Goal: Task Accomplishment & Management: Manage account settings

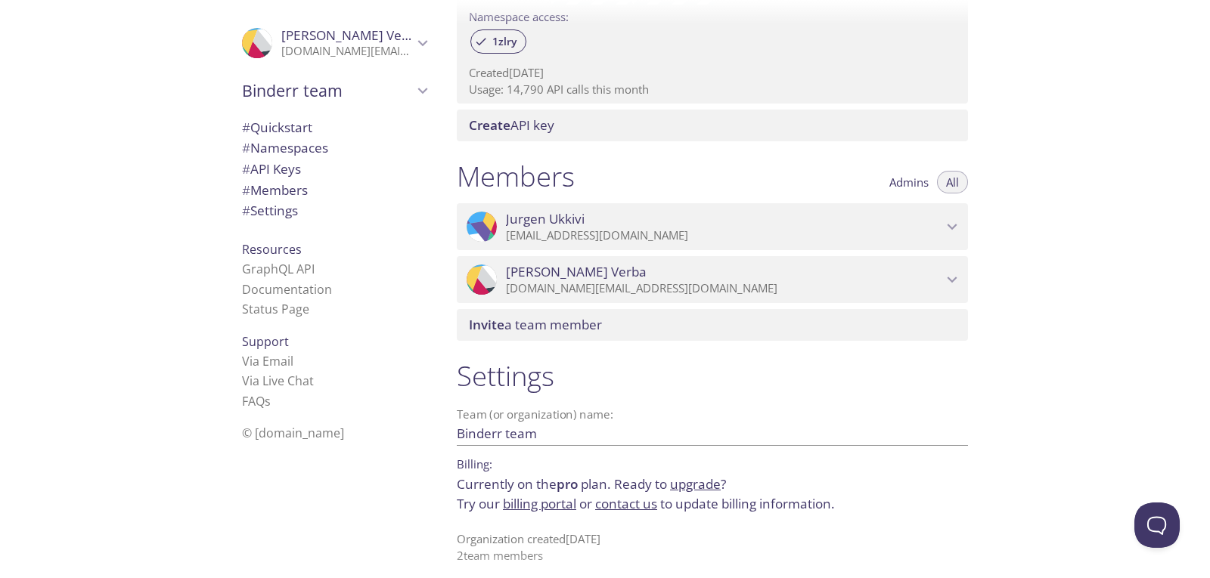
scroll to position [531, 0]
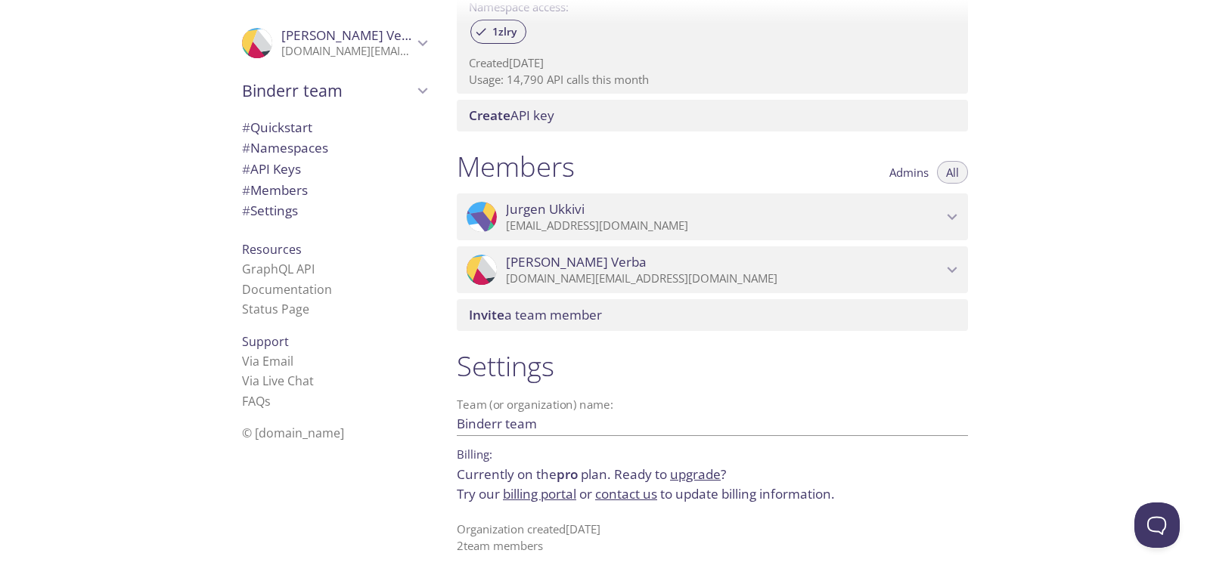
click at [424, 42] on div ".cls-1 { fill: #6d5ca8; } .cls-2 { fill: #3fc191; } .cls-3 { fill: #3b4752; } .…" at bounding box center [334, 43] width 209 height 50
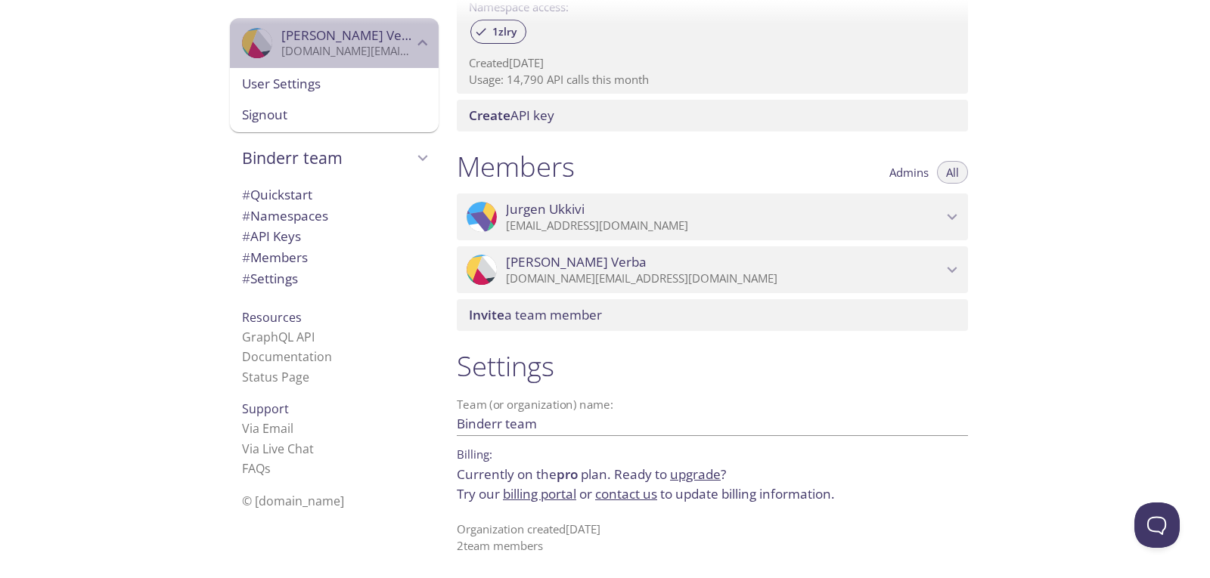
click at [424, 42] on div ".cls-1 { fill: #6d5ca8; } .cls-2 { fill: #3fc191; } .cls-3 { fill: #3b4752; } .…" at bounding box center [334, 43] width 209 height 50
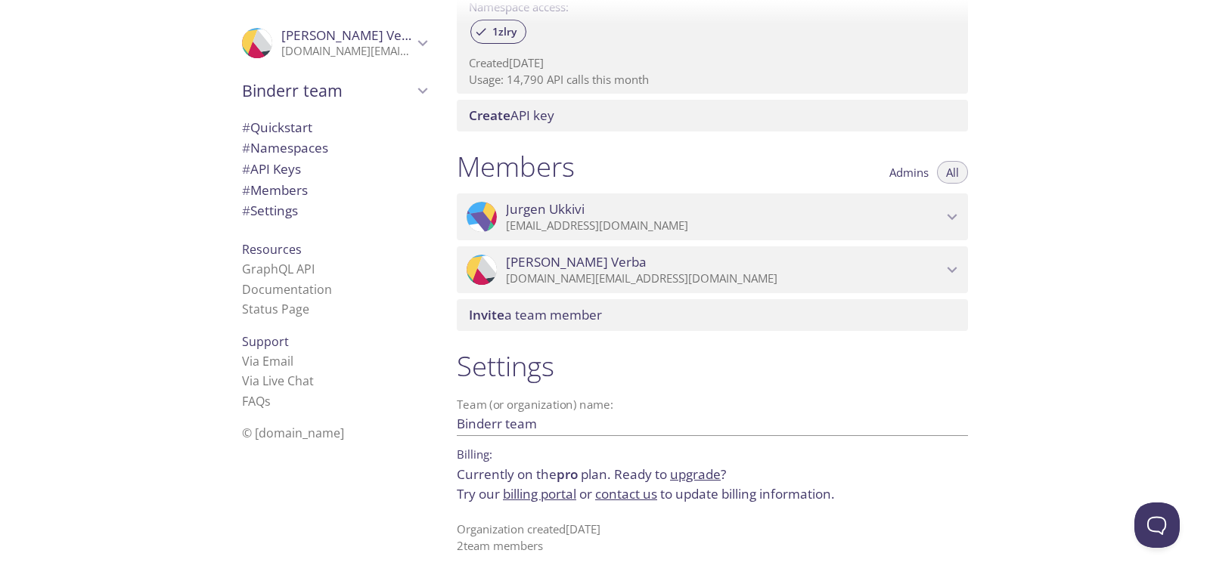
click at [424, 42] on div ".cls-1 { fill: #6d5ca8; } .cls-2 { fill: #3fc191; } .cls-3 { fill: #3b4752; } .…" at bounding box center [334, 43] width 209 height 50
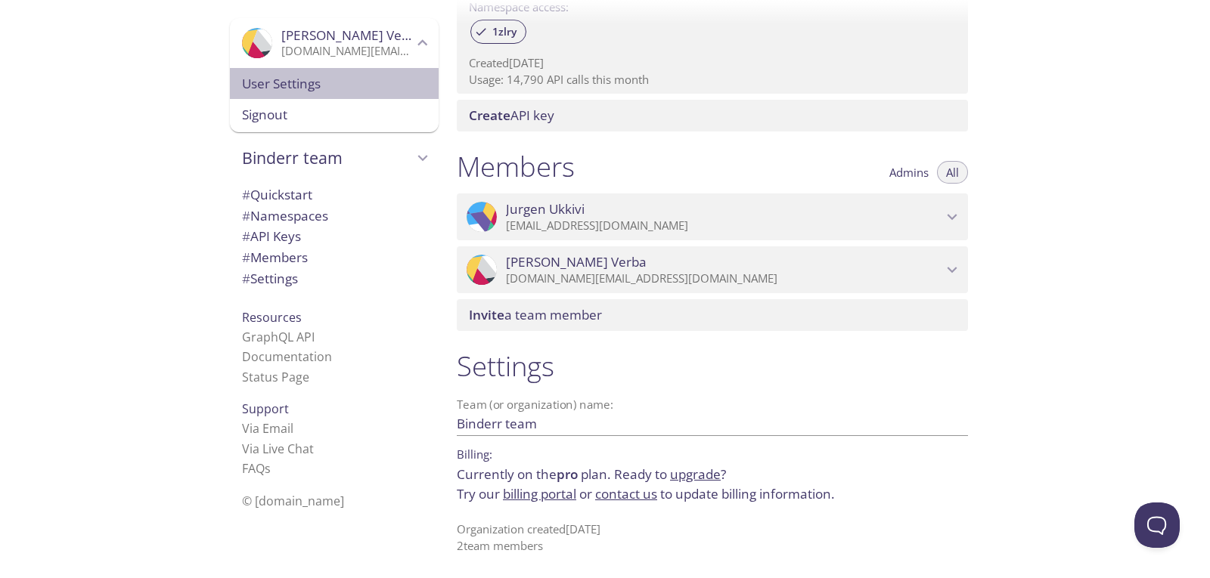
click at [340, 81] on span "User Settings" at bounding box center [334, 84] width 185 height 20
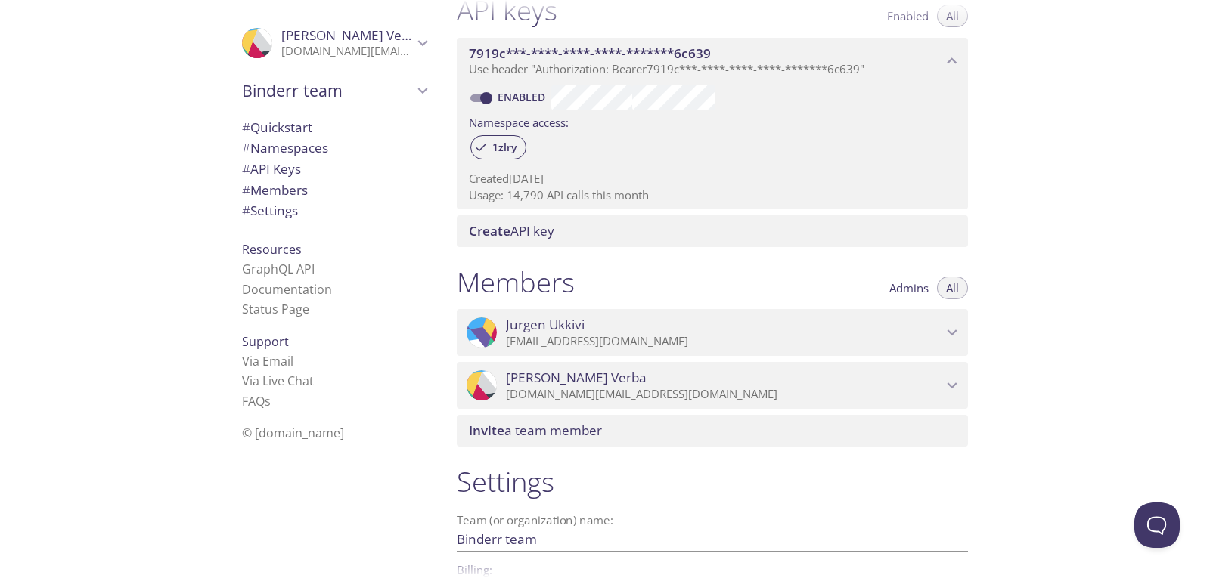
scroll to position [455, 0]
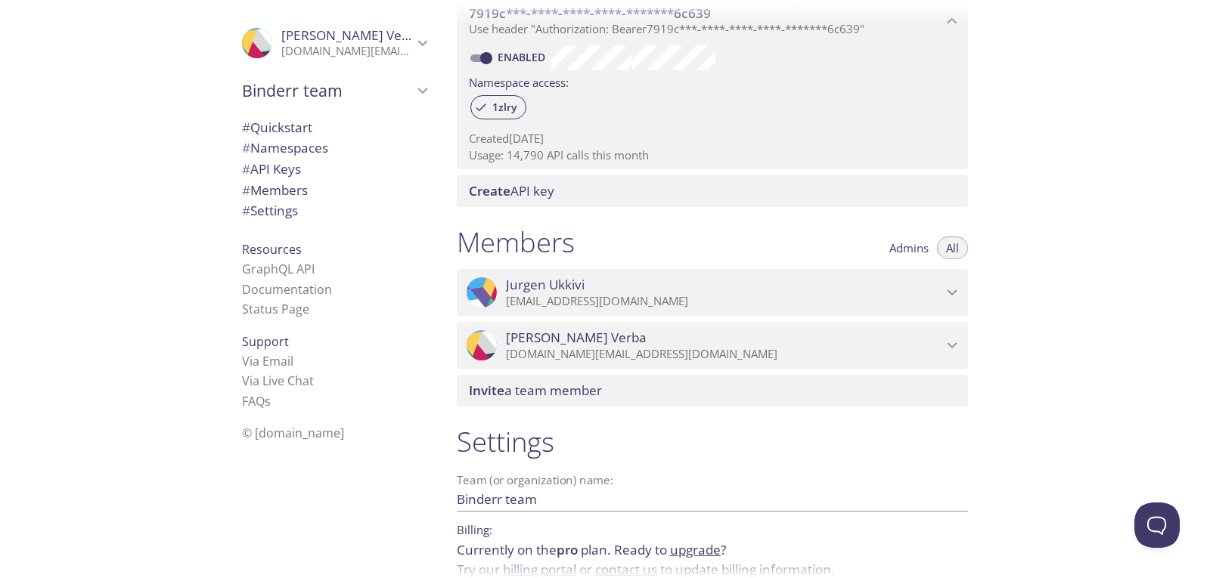
click at [909, 248] on span "Admins" at bounding box center [908, 248] width 39 height 0
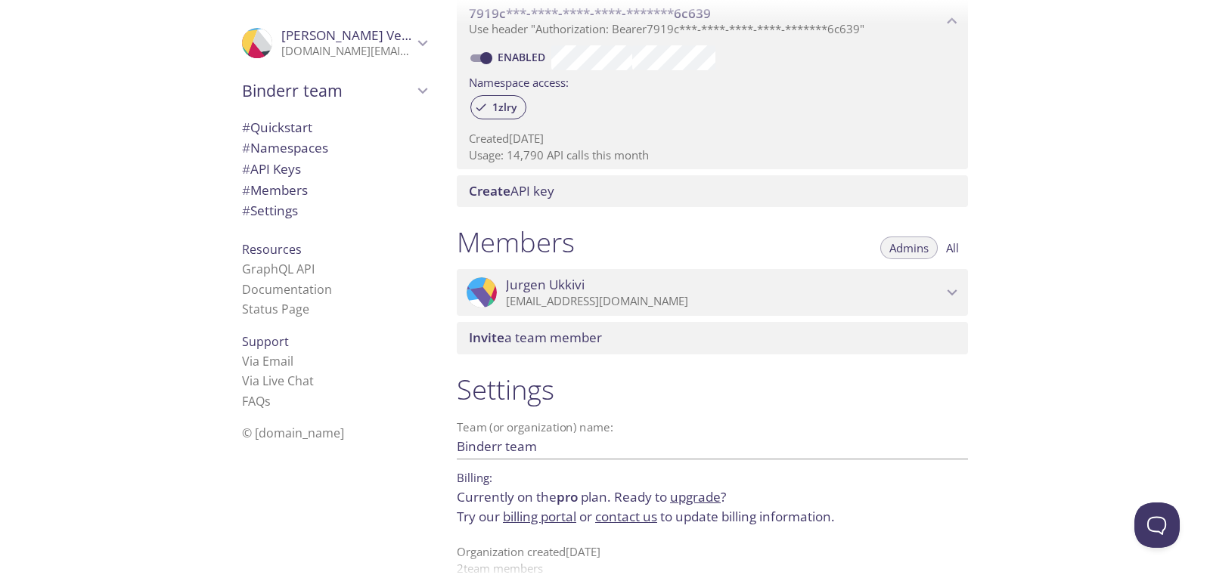
click at [944, 240] on button "All" at bounding box center [952, 248] width 31 height 23
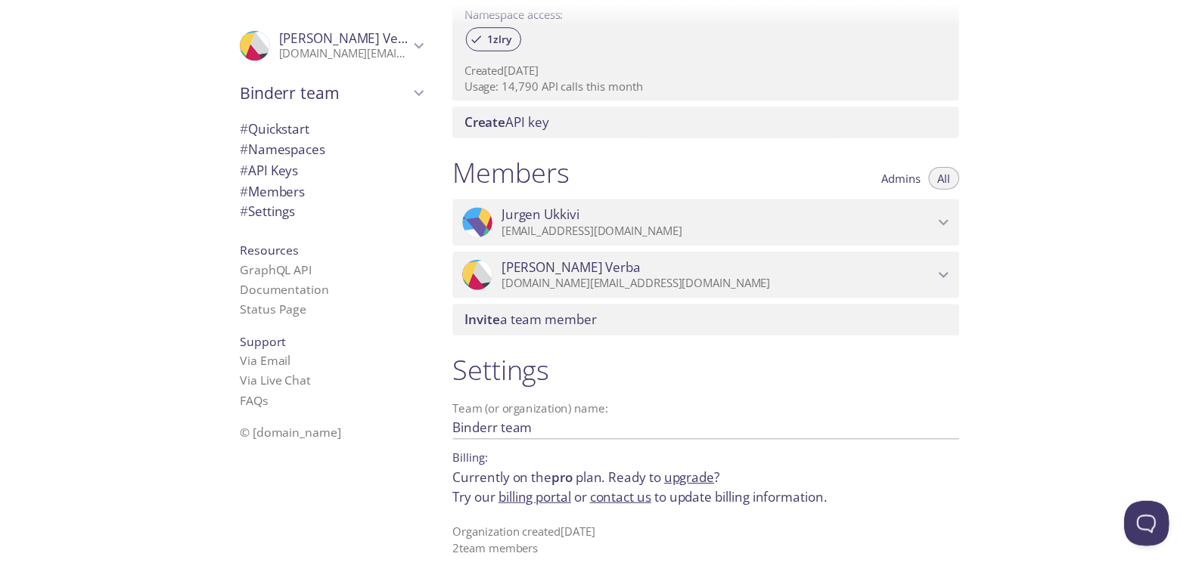
scroll to position [531, 0]
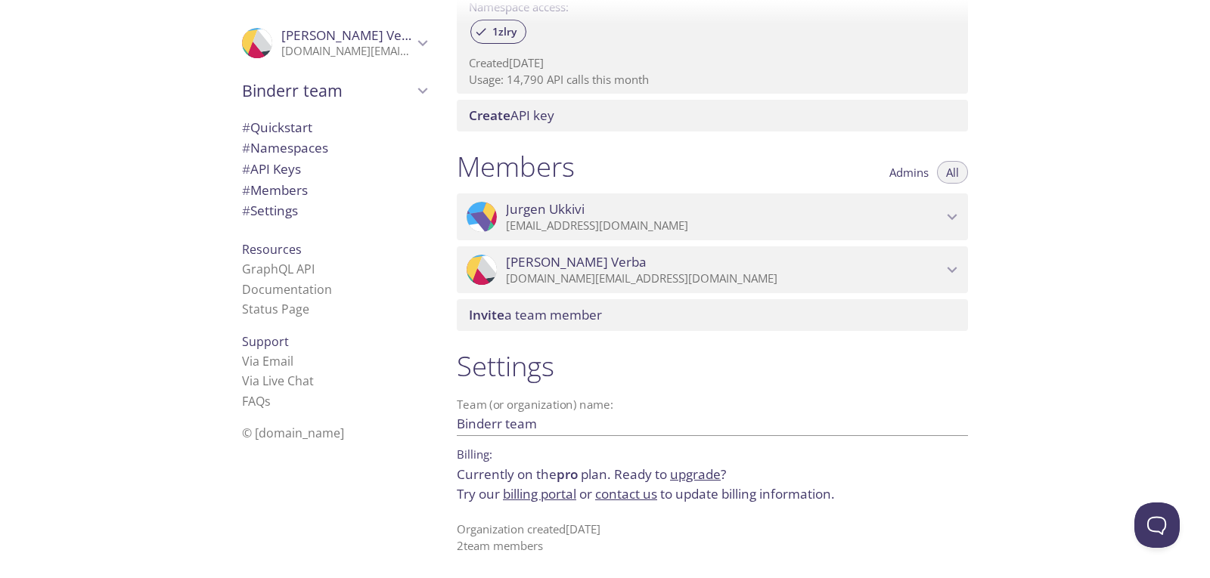
click at [550, 495] on link "billing portal" at bounding box center [539, 493] width 73 height 17
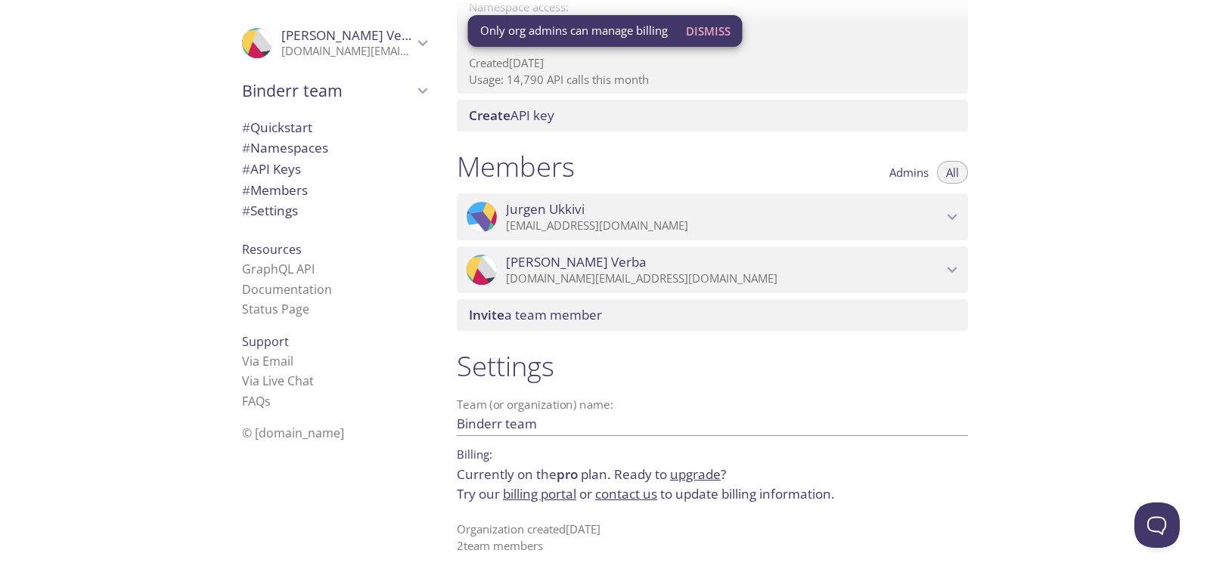
click at [703, 476] on link "upgrade" at bounding box center [695, 474] width 51 height 17
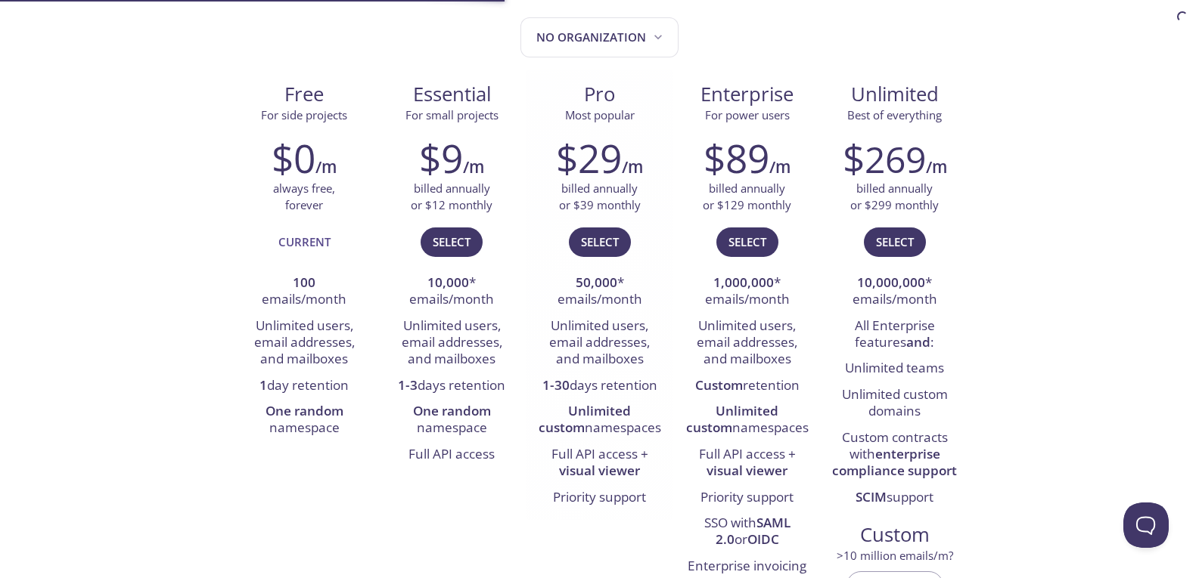
scroll to position [227, 0]
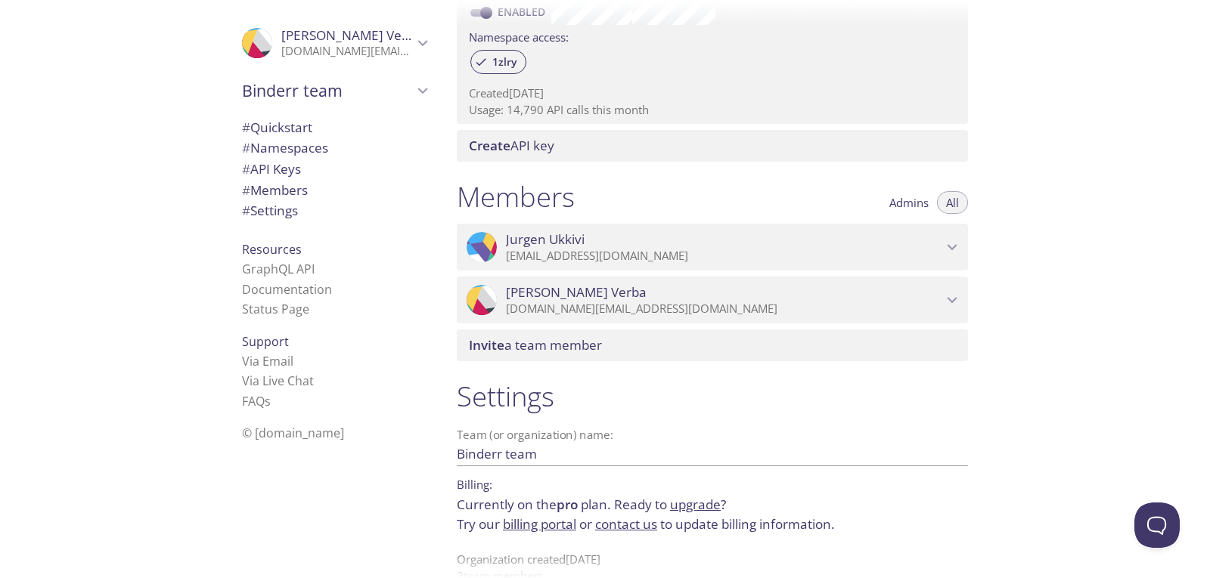
scroll to position [531, 0]
